Goal: Task Accomplishment & Management: Use online tool/utility

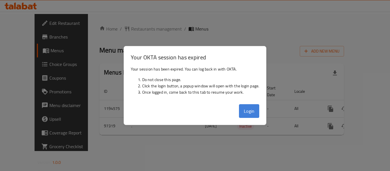
drag, startPoint x: 0, startPoint y: 0, endPoint x: 250, endPoint y: 113, distance: 274.3
click at [250, 113] on button "Login" at bounding box center [249, 111] width 21 height 14
click at [66, 70] on div at bounding box center [195, 85] width 390 height 171
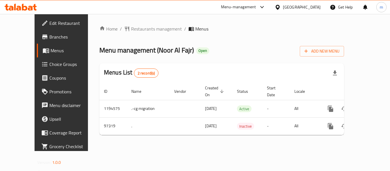
click at [240, 92] on th "Status" at bounding box center [247, 91] width 30 height 17
click at [253, 6] on div "Menu-management" at bounding box center [238, 7] width 35 height 7
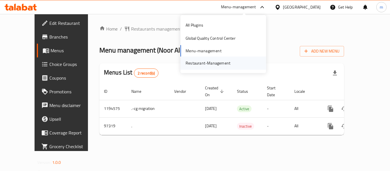
click at [200, 65] on div "Restaurant-Management" at bounding box center [208, 63] width 45 height 6
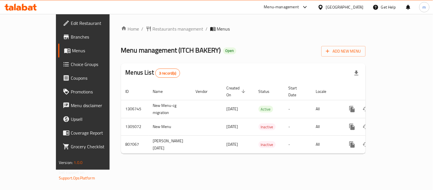
click at [342, 2] on div "United Arab Emirates" at bounding box center [340, 7] width 55 height 14
click at [340, 6] on div "United Arab Emirates" at bounding box center [345, 7] width 38 height 6
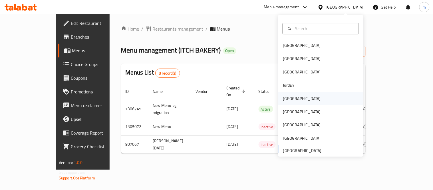
click at [285, 99] on div "[GEOGRAPHIC_DATA]" at bounding box center [302, 98] width 38 height 6
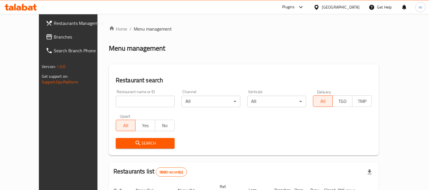
click at [294, 7] on div "Plugins" at bounding box center [288, 7] width 13 height 7
click at [254, 64] on div "Restaurant-Management" at bounding box center [271, 65] width 45 height 6
